Goal: Check status: Check status

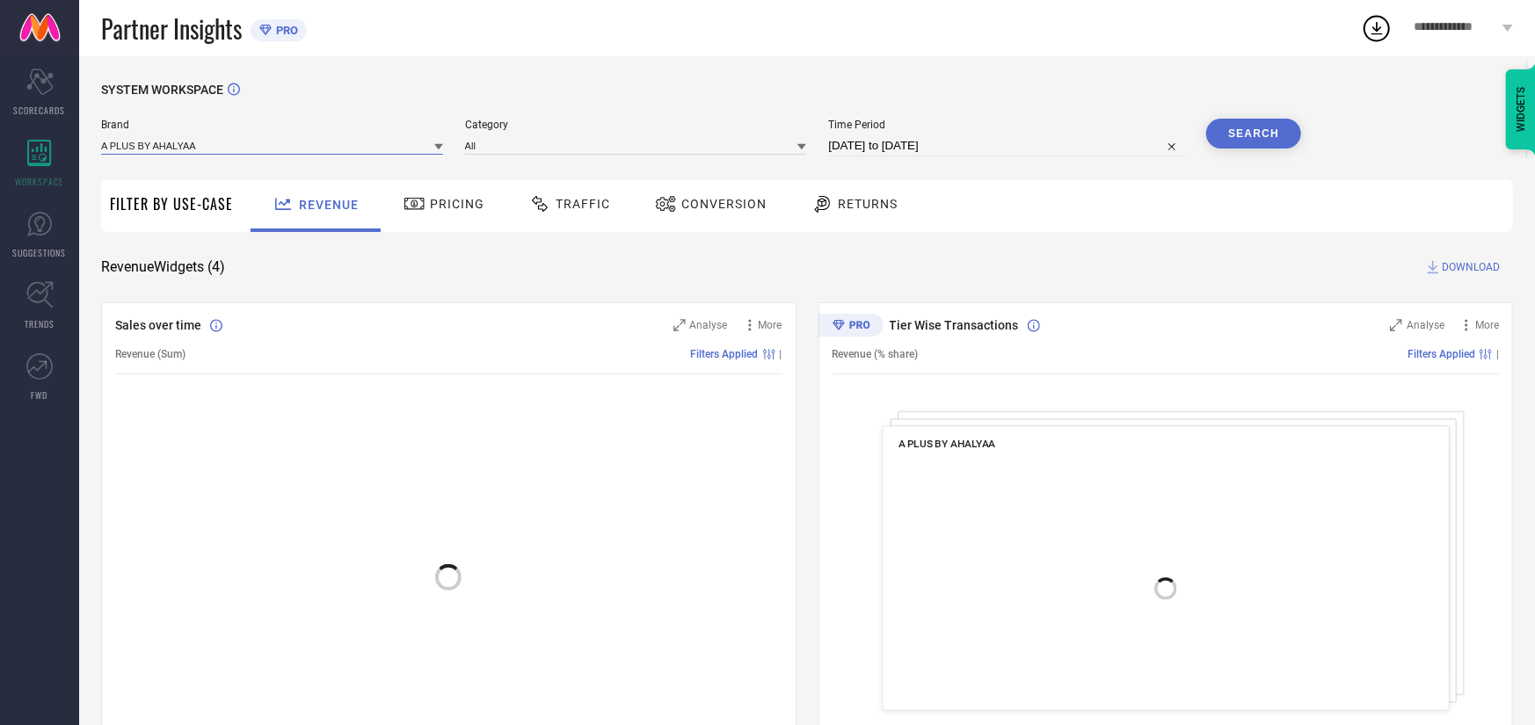
click at [180, 140] on input at bounding box center [272, 145] width 342 height 18
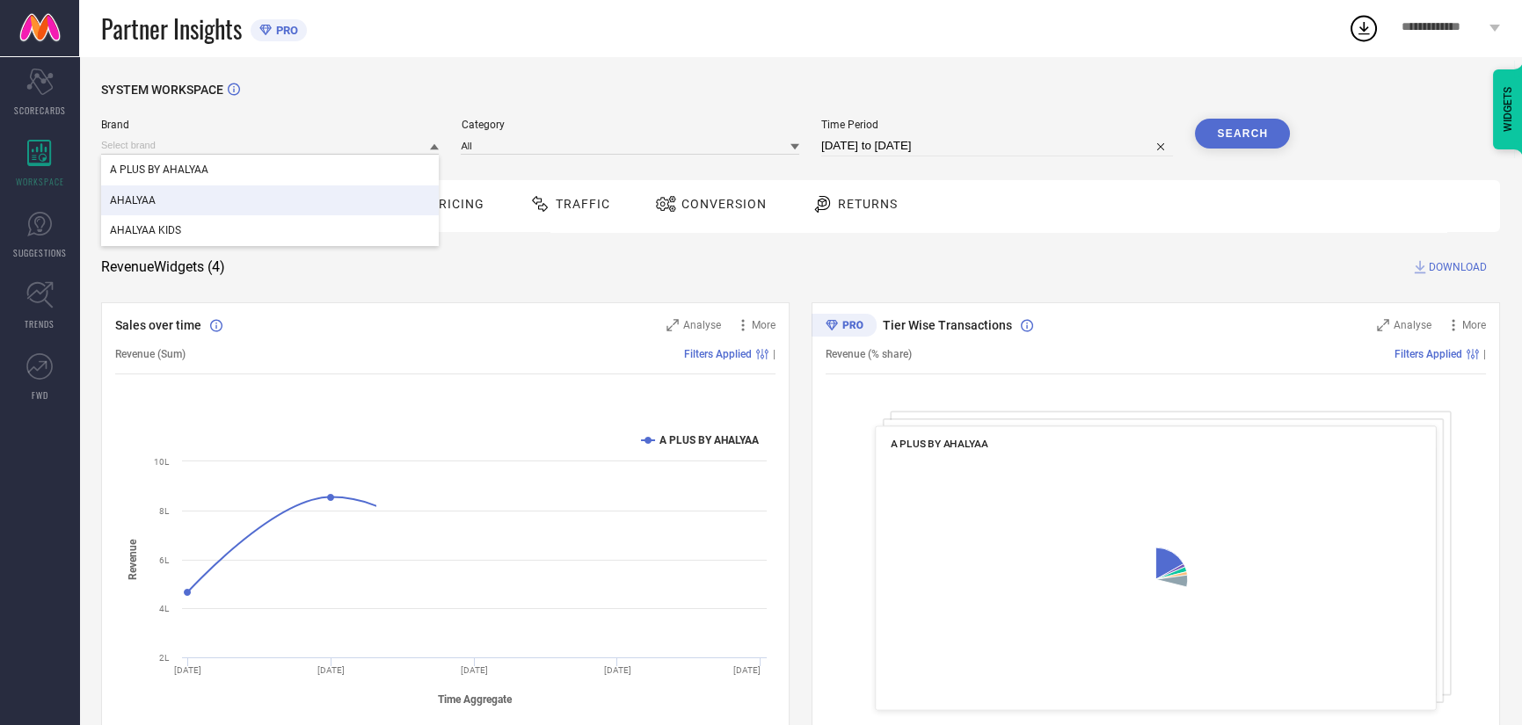
click at [181, 198] on div "AHALYAA" at bounding box center [270, 201] width 338 height 30
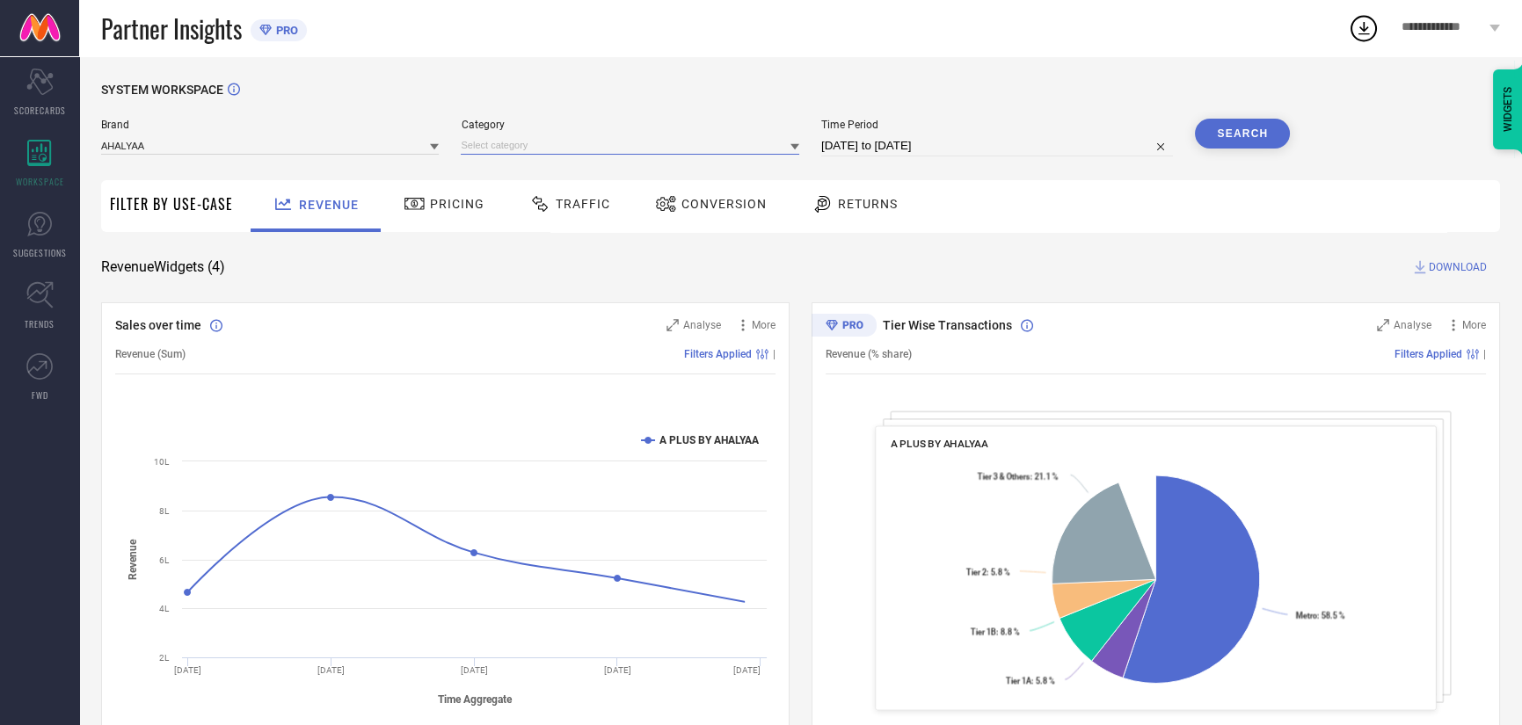
click at [494, 146] on input at bounding box center [630, 145] width 338 height 18
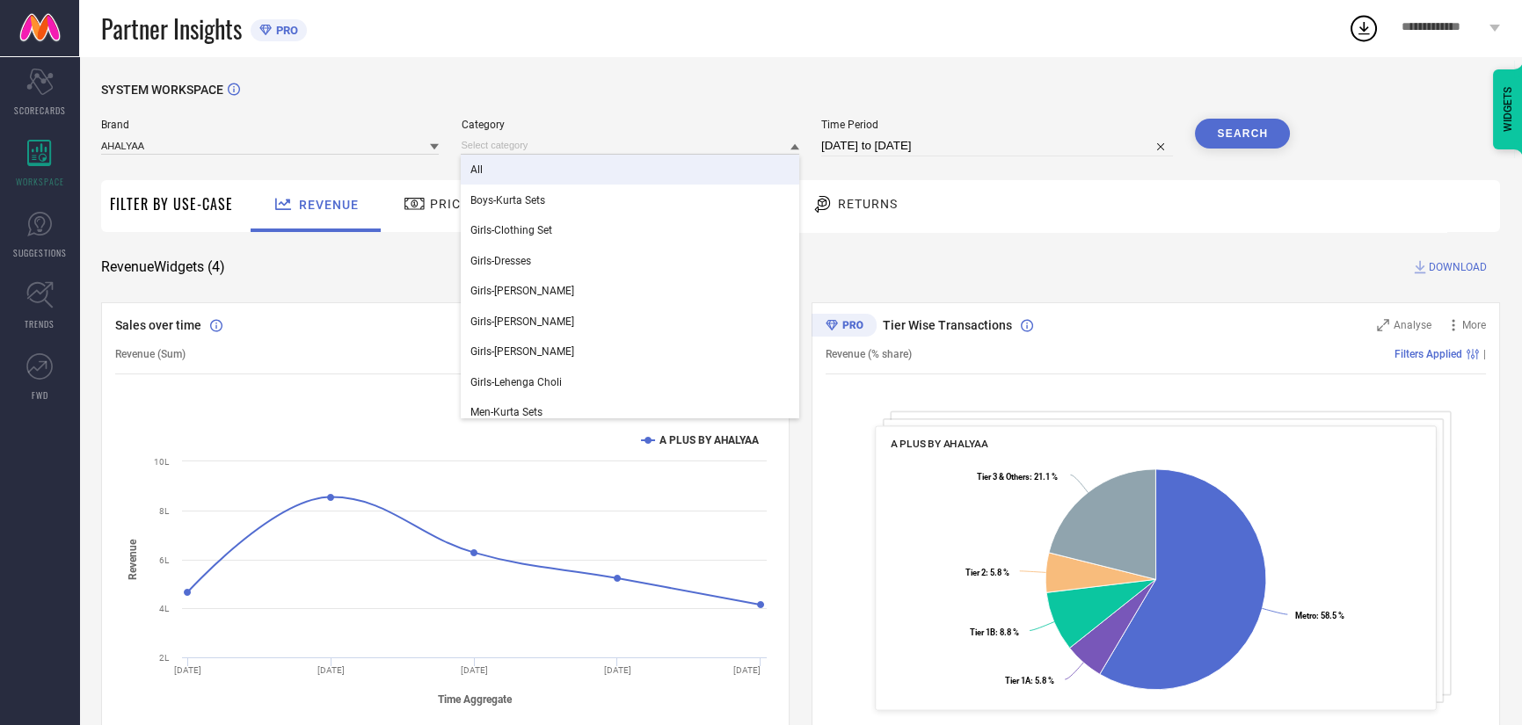
click at [495, 160] on div "All" at bounding box center [630, 170] width 338 height 30
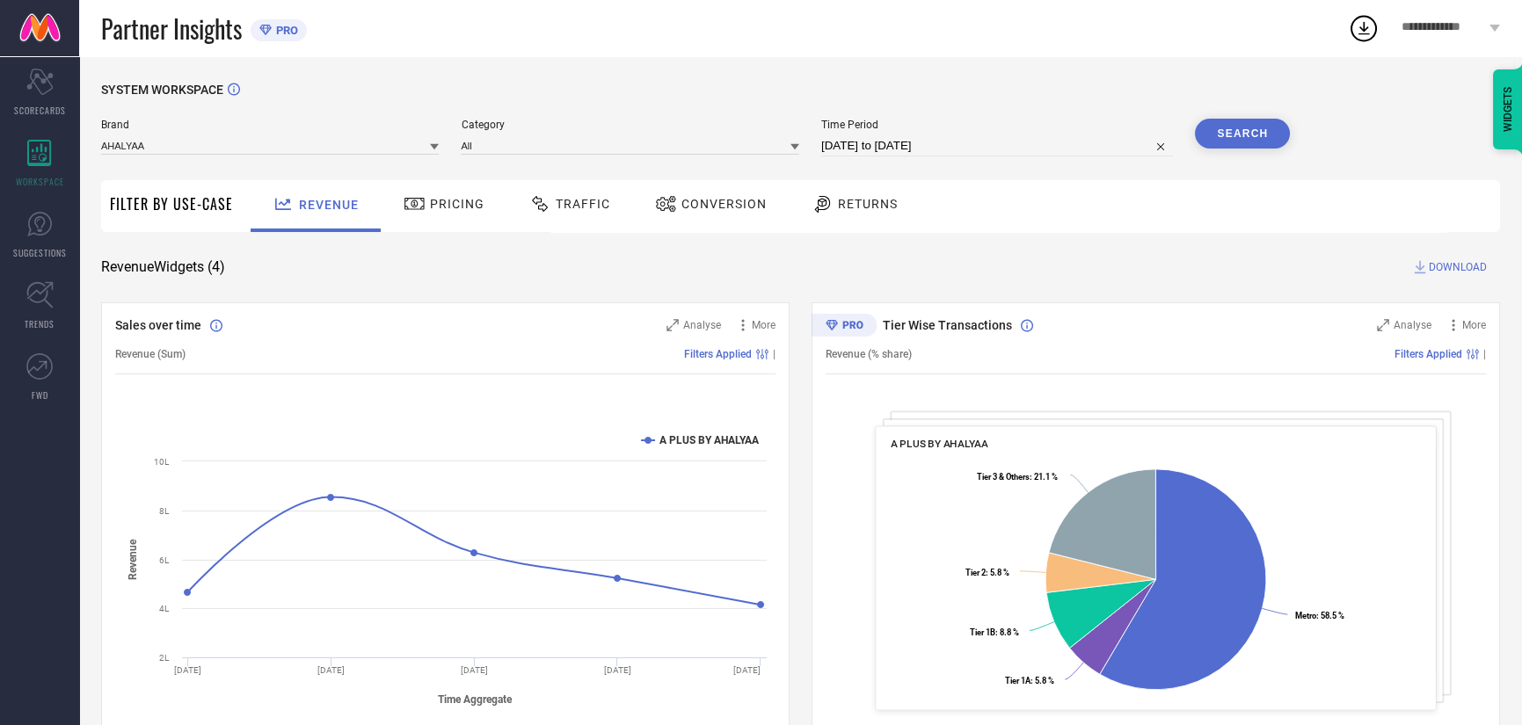
click at [906, 140] on input "[DATE] to [DATE]" at bounding box center [997, 145] width 352 height 21
select select "6"
select select "2025"
select select "7"
select select "2025"
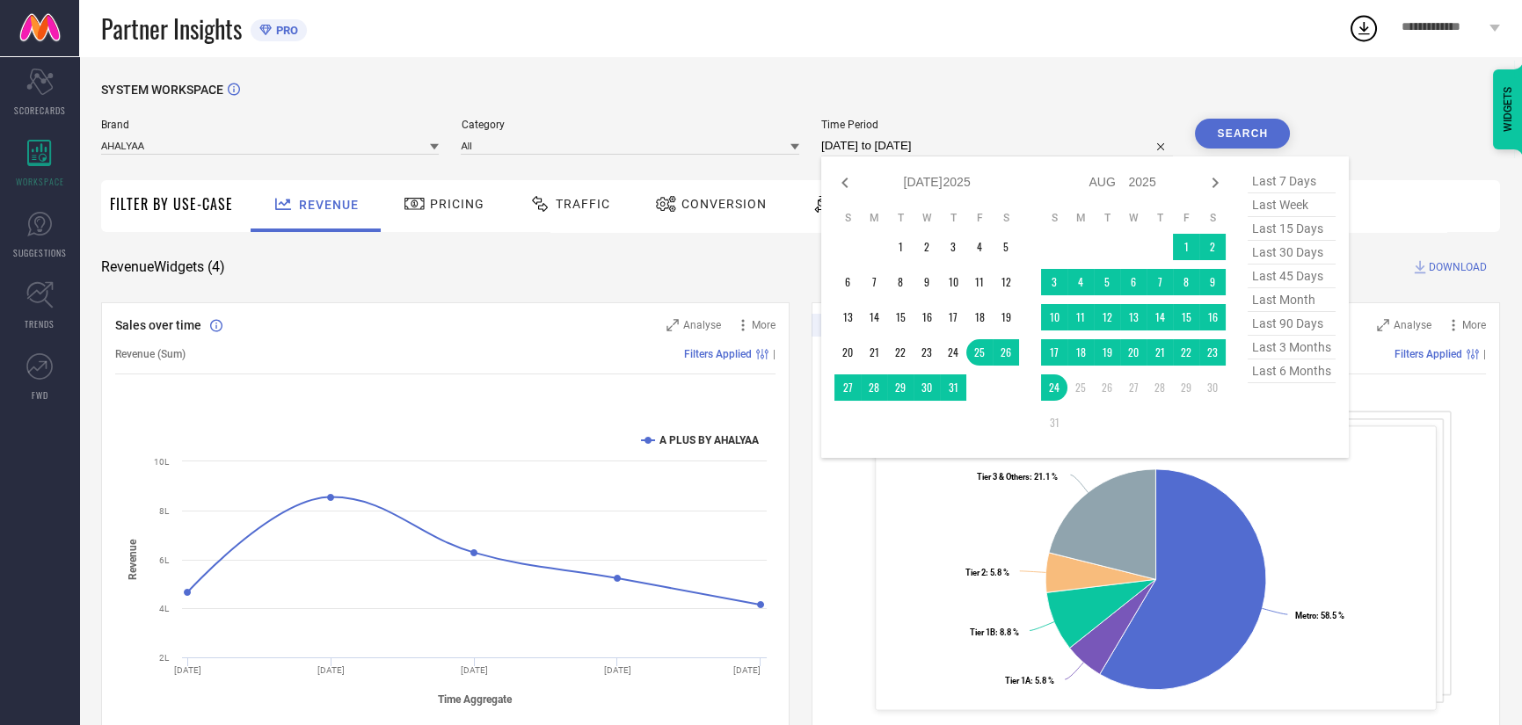
click at [1304, 231] on span "last 15 days" at bounding box center [1292, 229] width 88 height 24
type input "[DATE] to [DATE]"
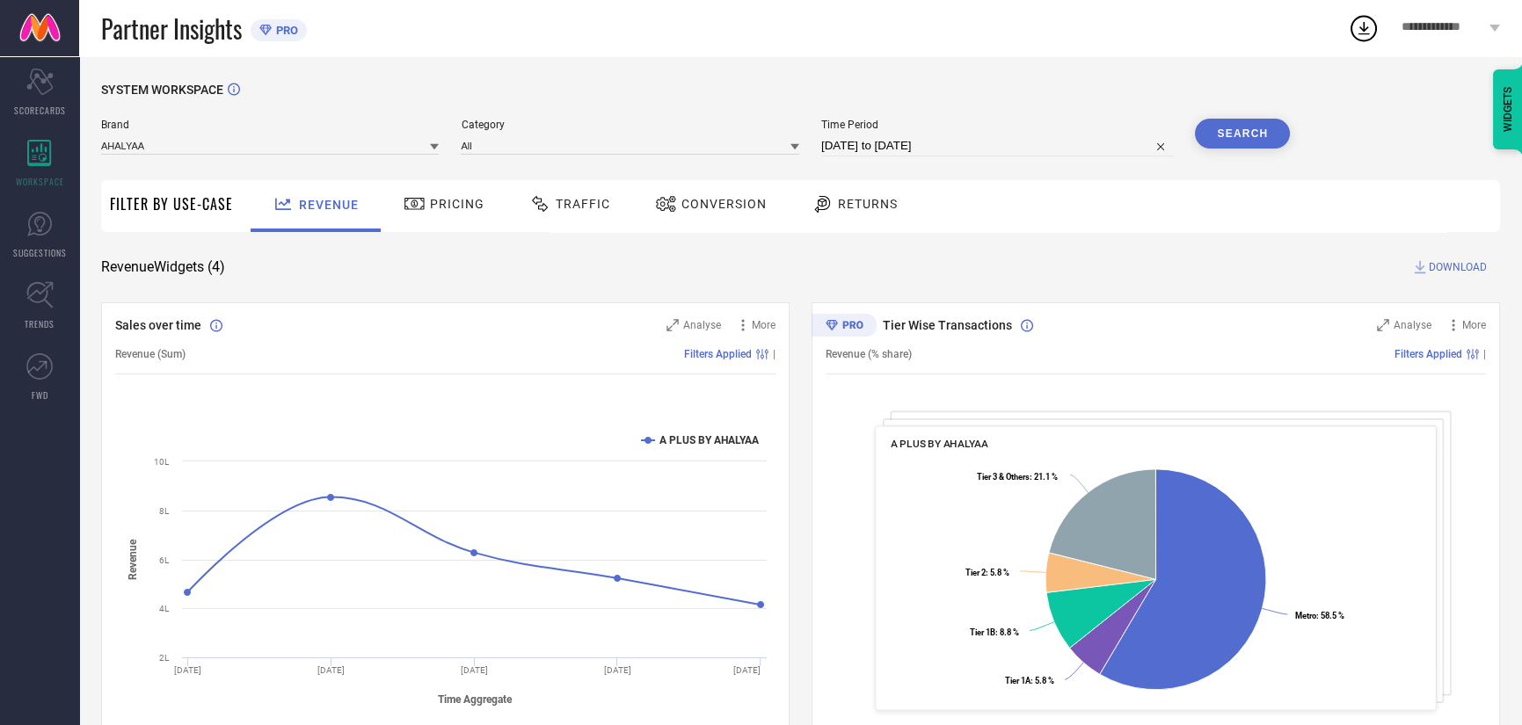
click at [1235, 128] on button "Search" at bounding box center [1242, 134] width 95 height 30
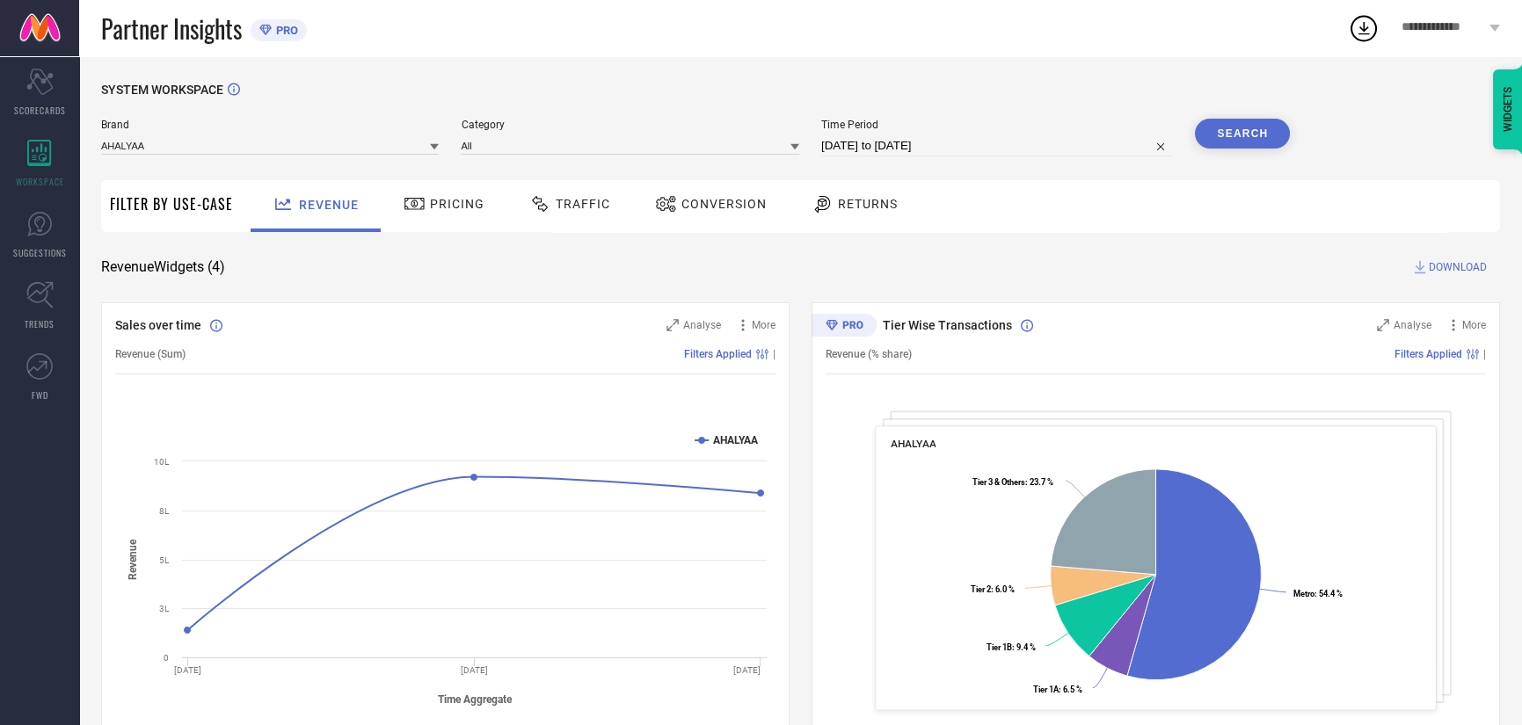
click at [692, 209] on span "Conversion" at bounding box center [723, 204] width 85 height 14
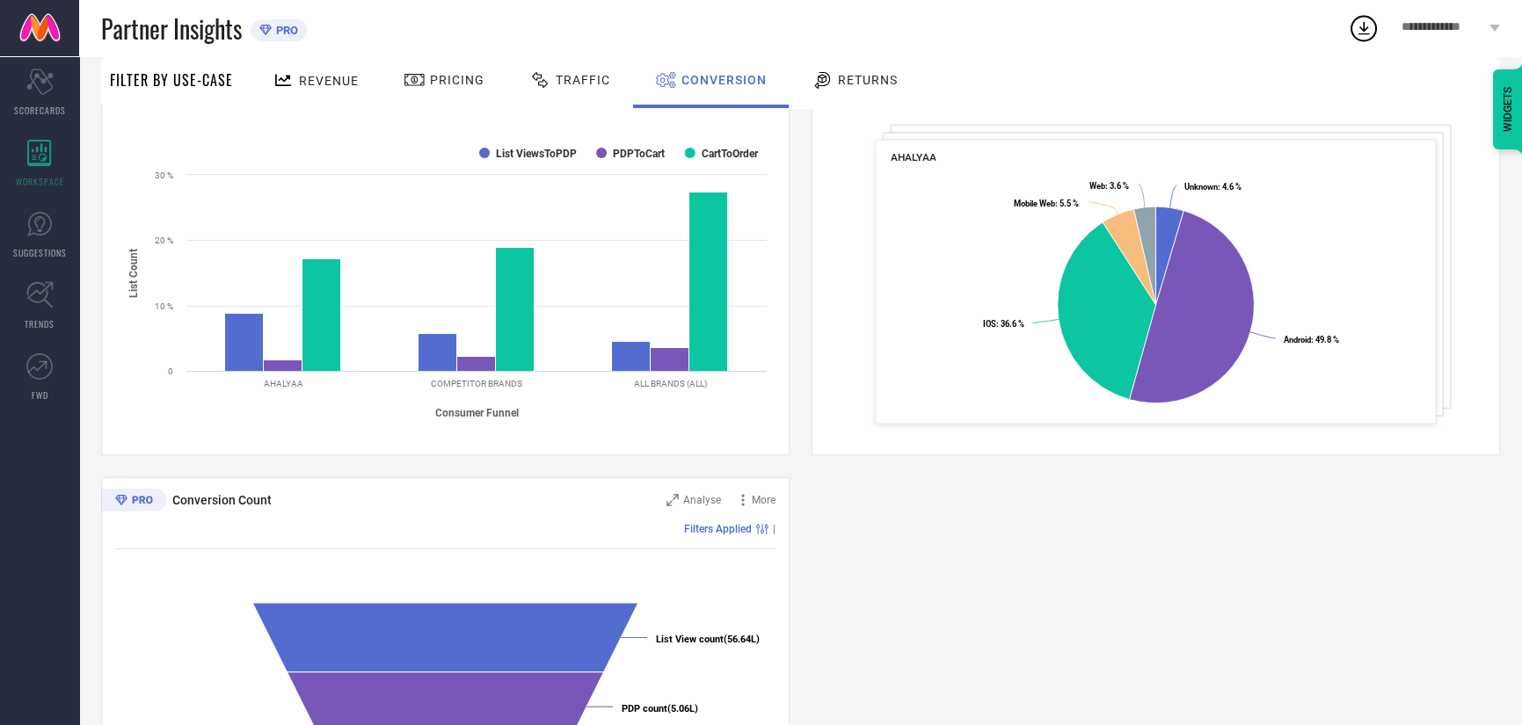
scroll to position [505, 0]
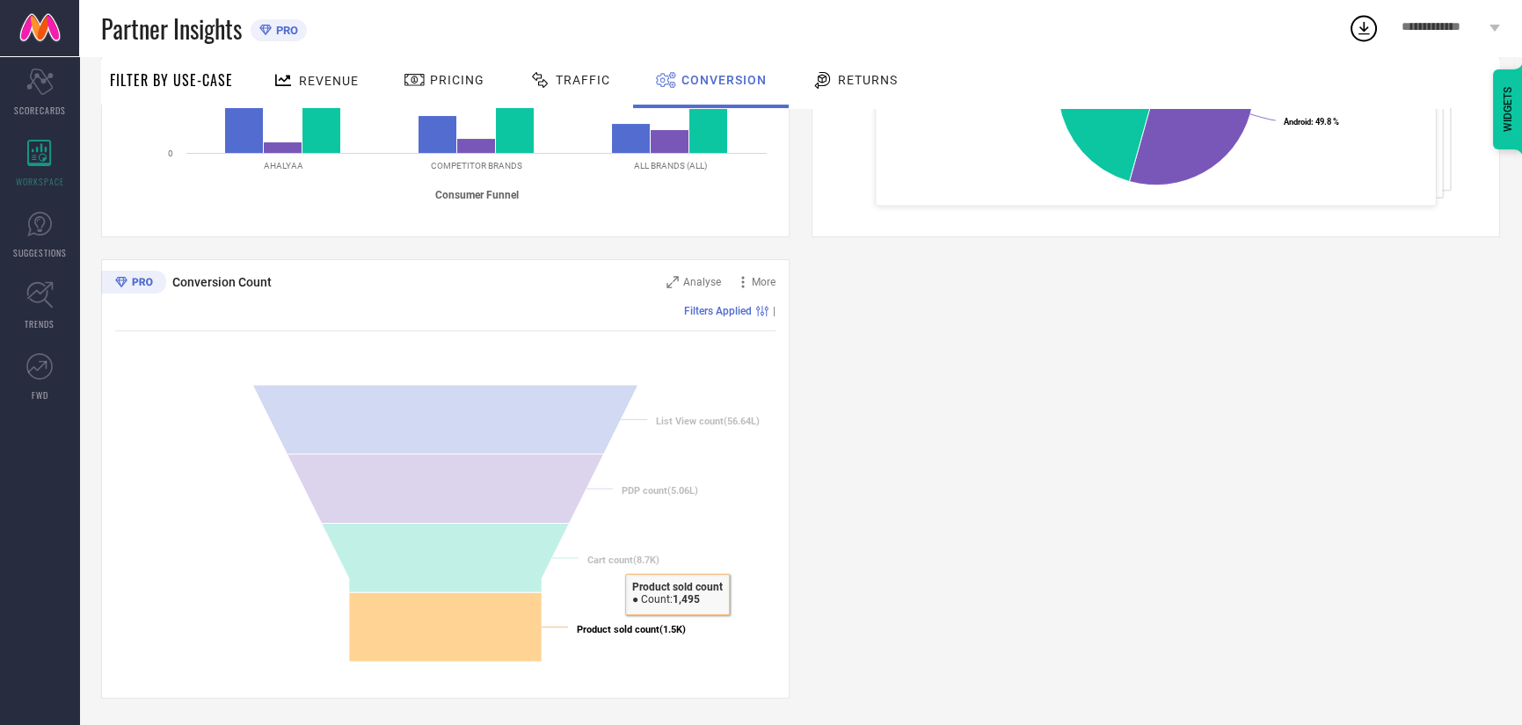
drag, startPoint x: 577, startPoint y: 629, endPoint x: 710, endPoint y: 628, distance: 133.7
click at [710, 628] on icon "Created with Highcharts 9.3.3 List View count (56.64L) ​ List View count (56.64…" at bounding box center [445, 525] width 660 height 299
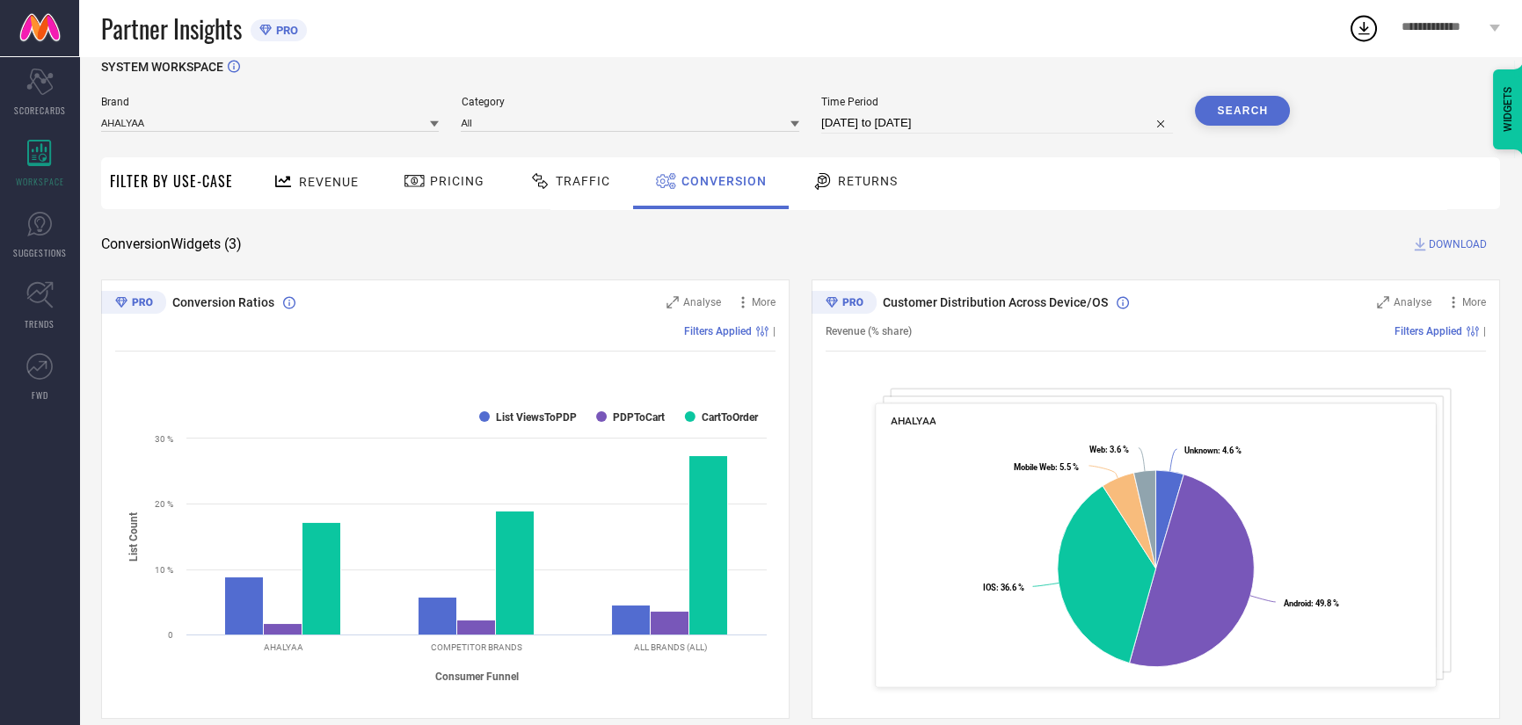
scroll to position [0, 0]
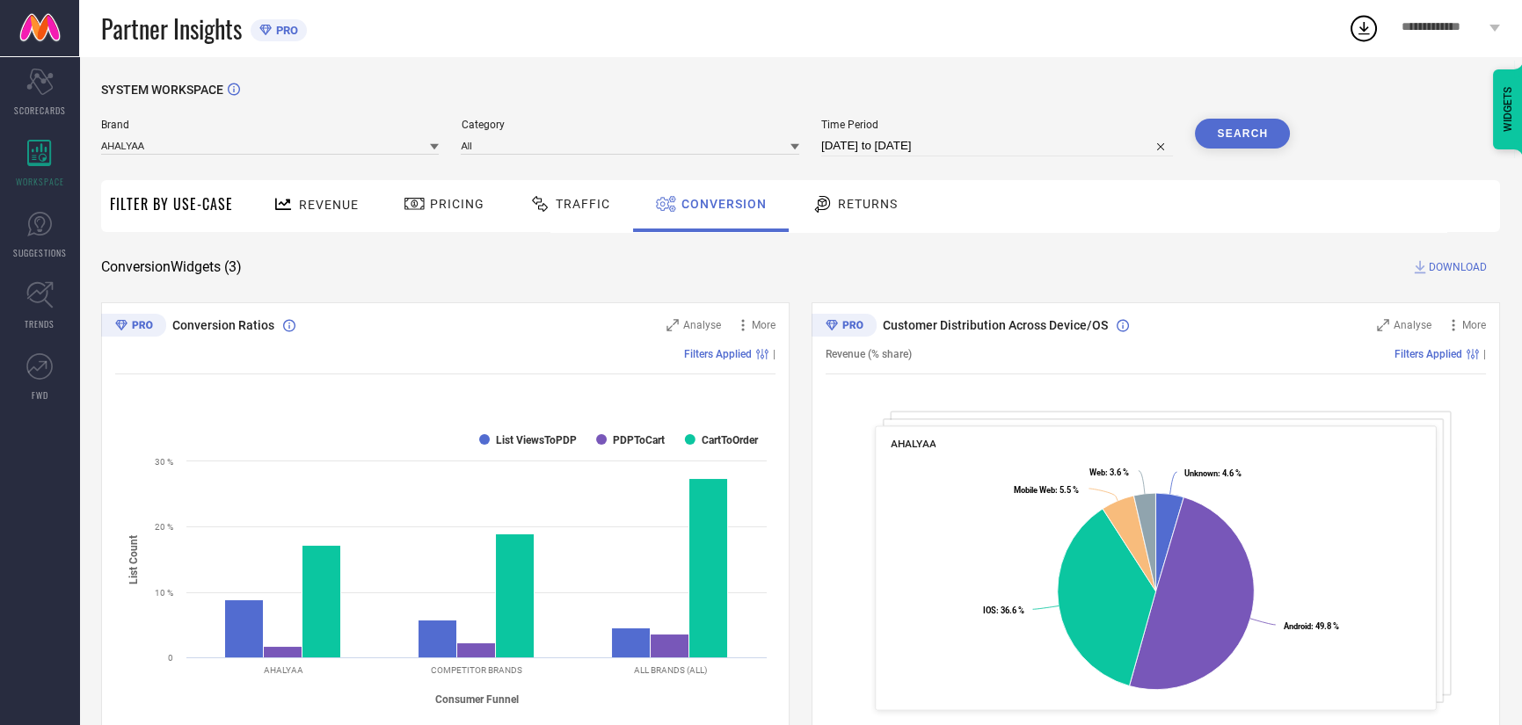
click at [1032, 152] on input "[DATE] to [DATE]" at bounding box center [997, 145] width 352 height 21
select select "7"
select select "2025"
select select "8"
select select "2025"
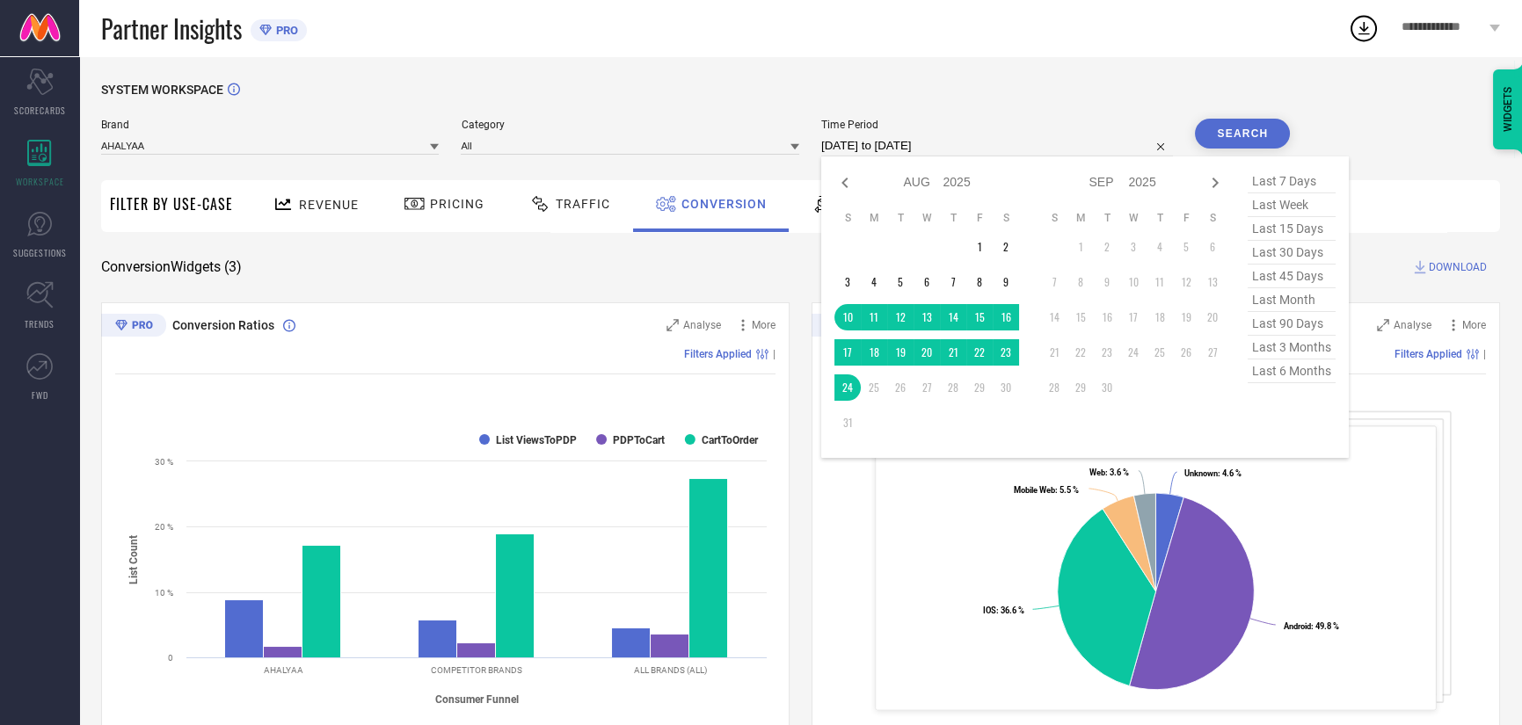
click at [1292, 380] on span "last 6 months" at bounding box center [1292, 372] width 88 height 24
type input "[DATE] to [DATE]"
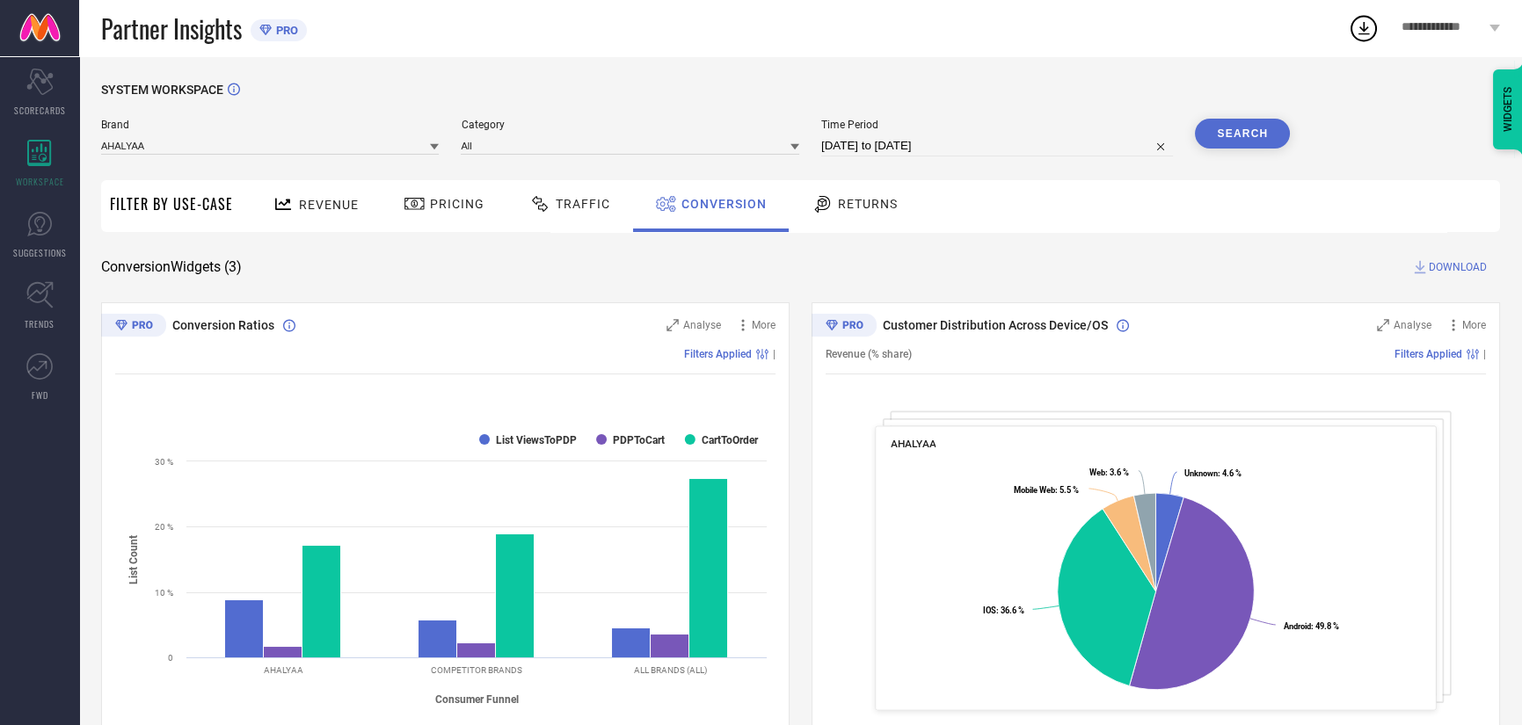
click at [1231, 136] on button "Search" at bounding box center [1242, 134] width 95 height 30
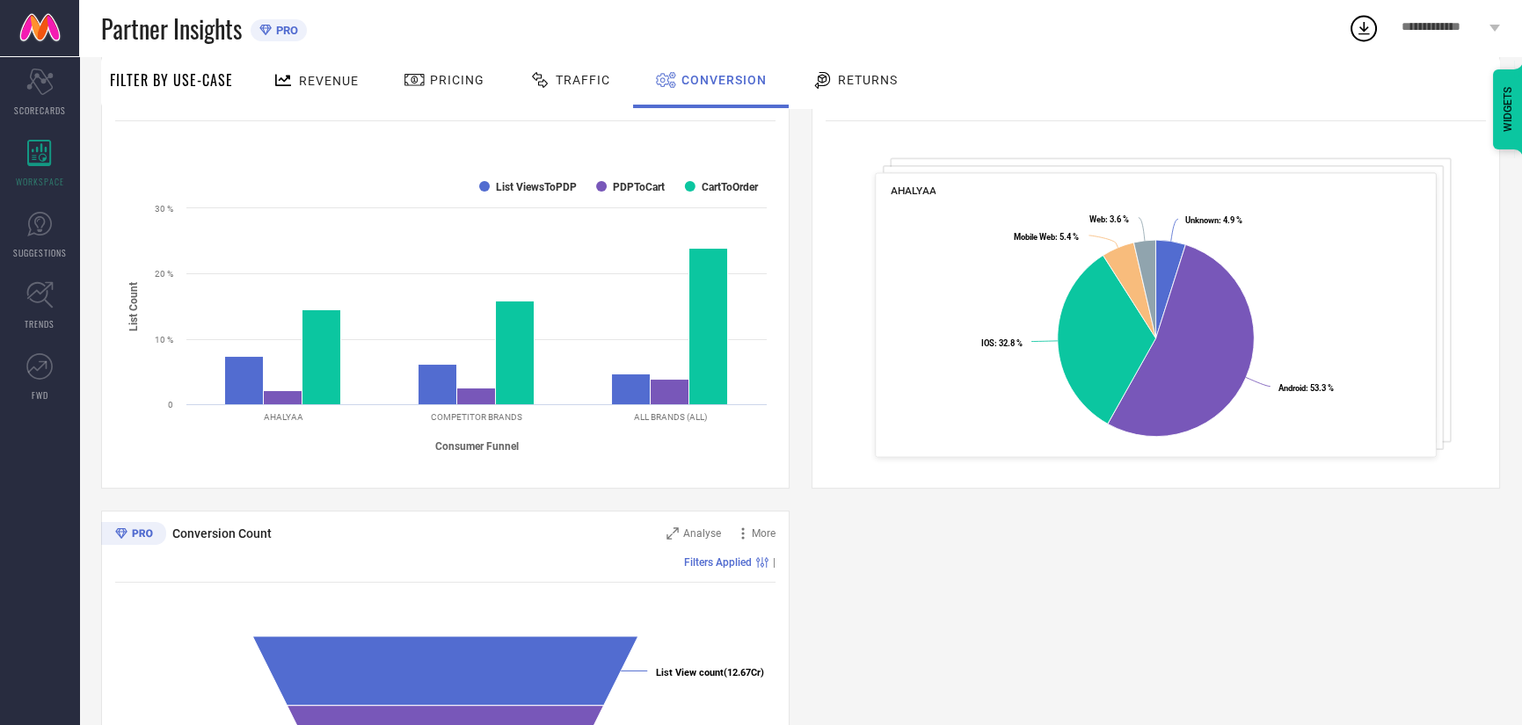
scroll to position [505, 0]
